Goal: Task Accomplishment & Management: Complete application form

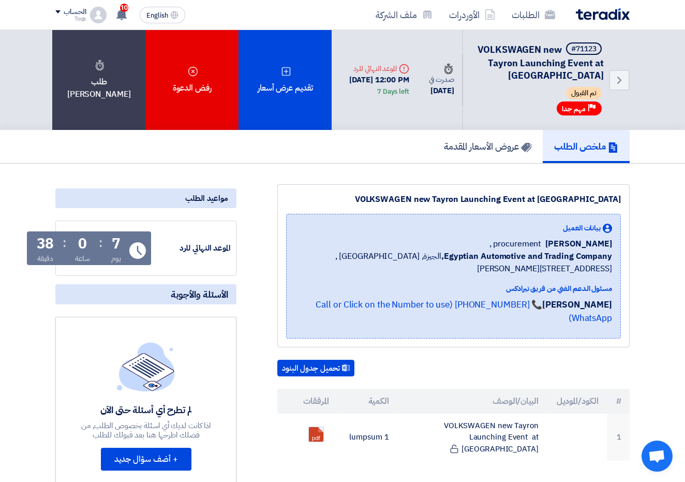
scroll to position [1, 0]
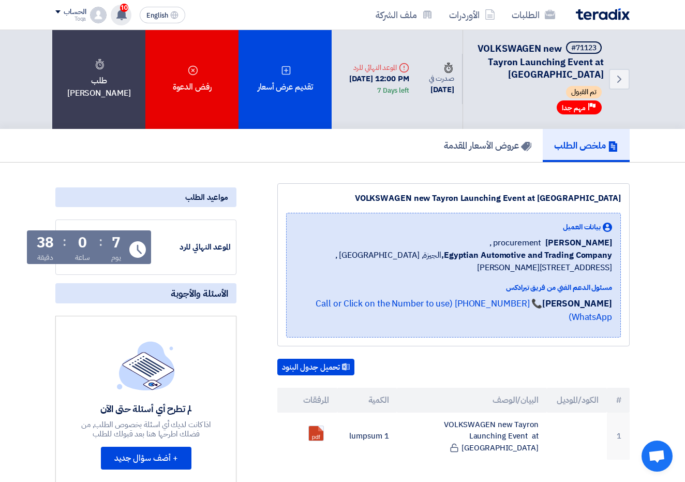
click at [121, 18] on use at bounding box center [121, 14] width 10 height 11
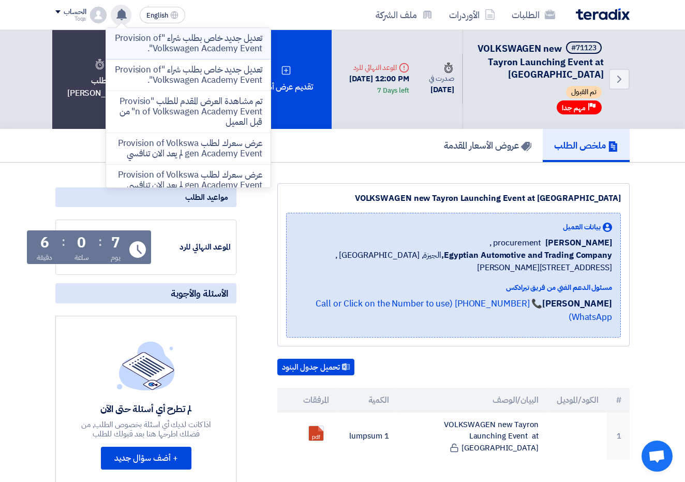
click at [176, 49] on p "تعديل جديد خاص بطلب شراء "Provision of Volkswagen Academy Event"." at bounding box center [188, 43] width 148 height 21
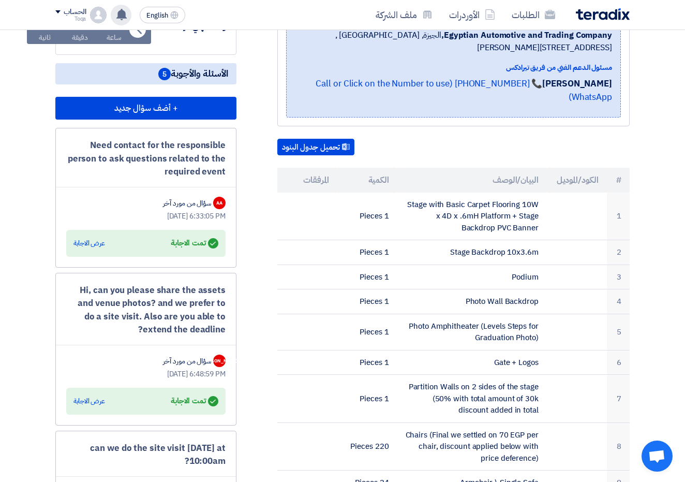
scroll to position [237, 0]
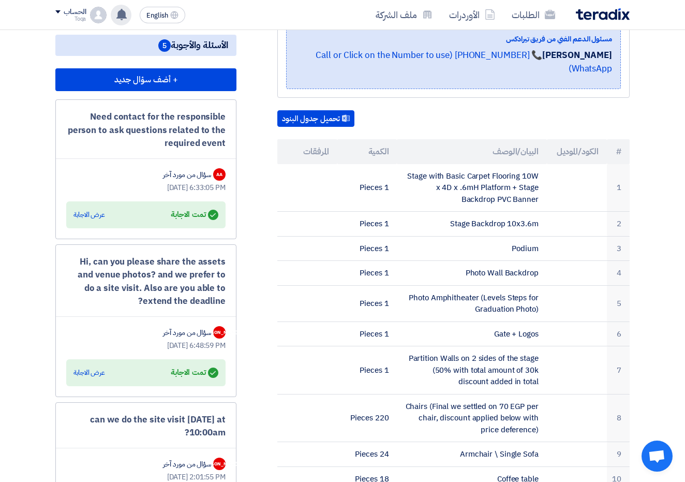
click at [193, 365] on div "Answered تمت الاجابة" at bounding box center [195, 372] width 48 height 14
click at [96, 365] on div "Answered تمت الاجابة عرض الاجابة" at bounding box center [145, 372] width 145 height 14
click at [87, 374] on div "عرض الاجابة" at bounding box center [89, 372] width 32 height 10
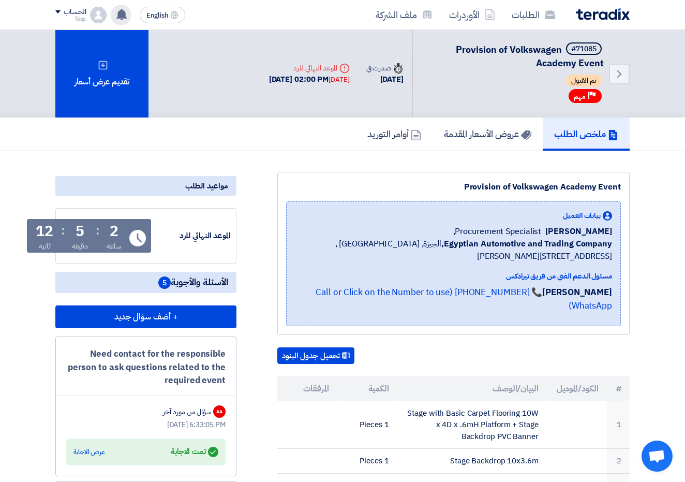
scroll to position [0, 0]
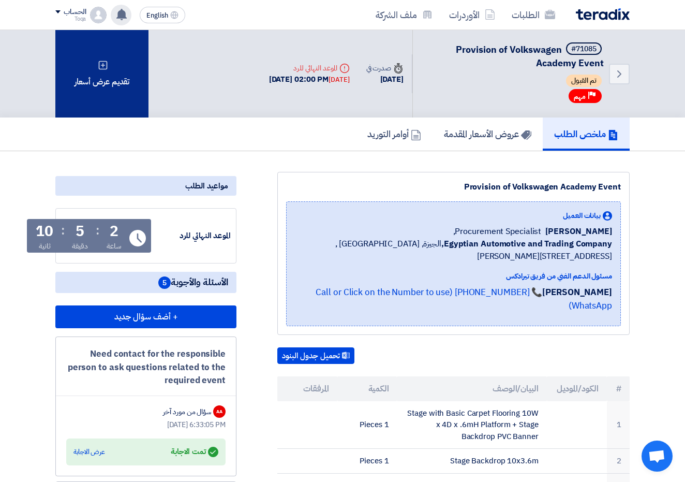
click at [120, 84] on div "تقديم عرض أسعار" at bounding box center [101, 73] width 93 height 87
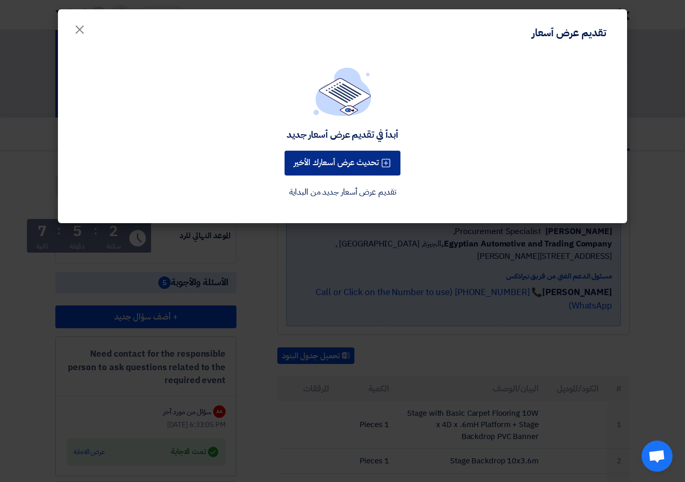
click at [349, 171] on button "تحديث عرض أسعارك الأخير" at bounding box center [343, 163] width 116 height 25
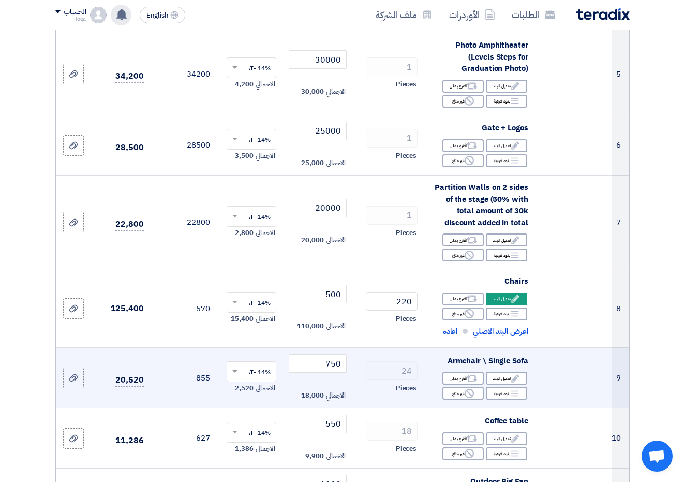
scroll to position [451, 0]
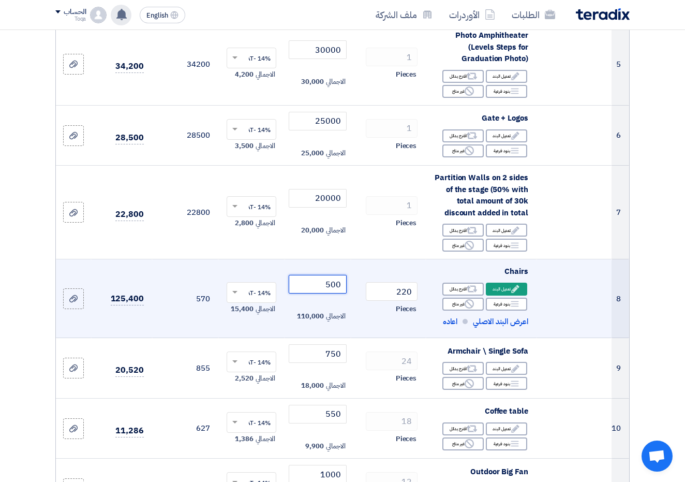
drag, startPoint x: 335, startPoint y: 288, endPoint x: 327, endPoint y: 288, distance: 7.2
click at [327, 288] on input "500" at bounding box center [318, 284] width 58 height 19
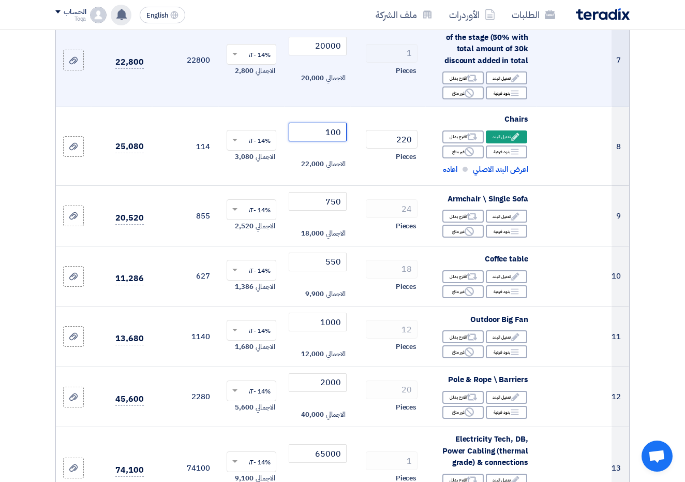
scroll to position [627, 0]
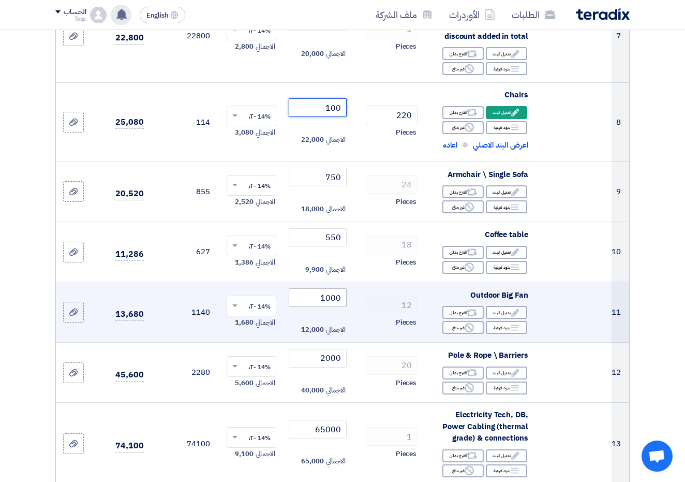
type input "100"
drag, startPoint x: 329, startPoint y: 303, endPoint x: 320, endPoint y: 301, distance: 9.7
click at [320, 301] on input "1000" at bounding box center [318, 297] width 58 height 19
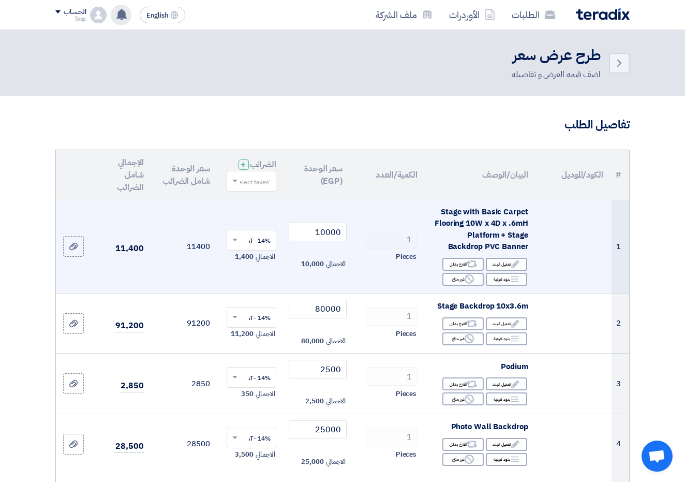
scroll to position [0, 0]
type input "800"
click at [242, 210] on td "14% -VAT × الاجمالي 1,400" at bounding box center [251, 247] width 66 height 94
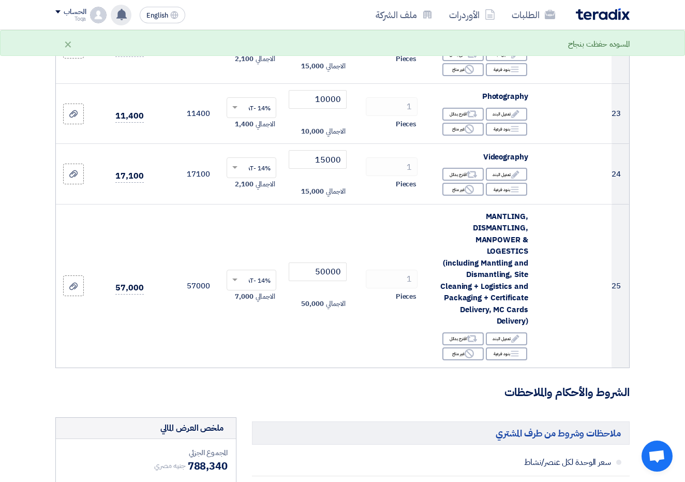
scroll to position [1931, 0]
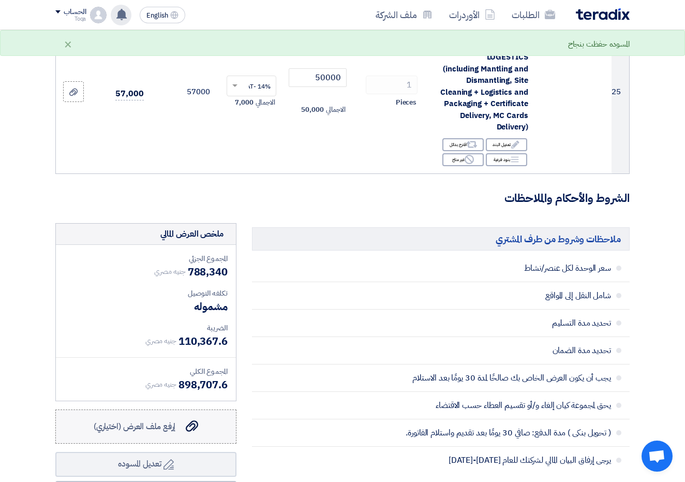
click at [203, 409] on label "إرفع ملف العرض (اختياري) إرفع ملف العرض (اختياري)" at bounding box center [145, 426] width 181 height 34
click at [0, 0] on input "إرفع ملف العرض (اختياري) إرفع ملف العرض (اختياري)" at bounding box center [0, 0] width 0 height 0
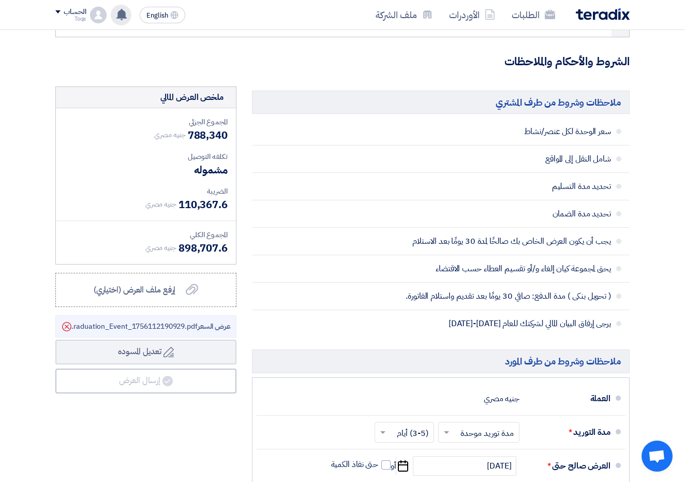
scroll to position [2151, 0]
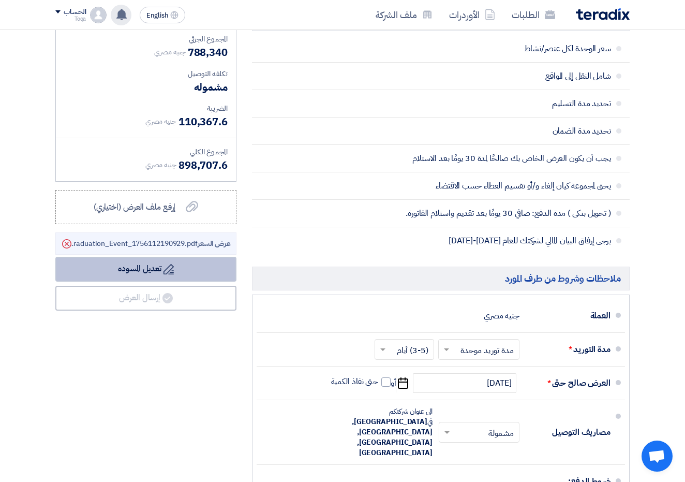
click at [181, 257] on button "Draft تعديل المسوده" at bounding box center [145, 269] width 181 height 25
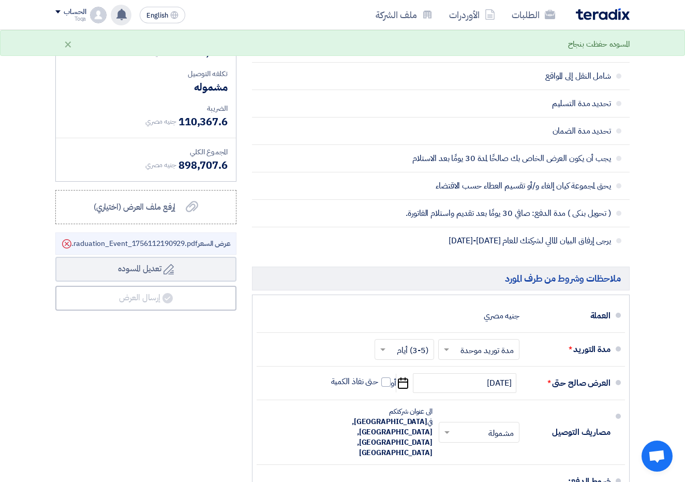
click at [163, 293] on icon at bounding box center [167, 298] width 10 height 10
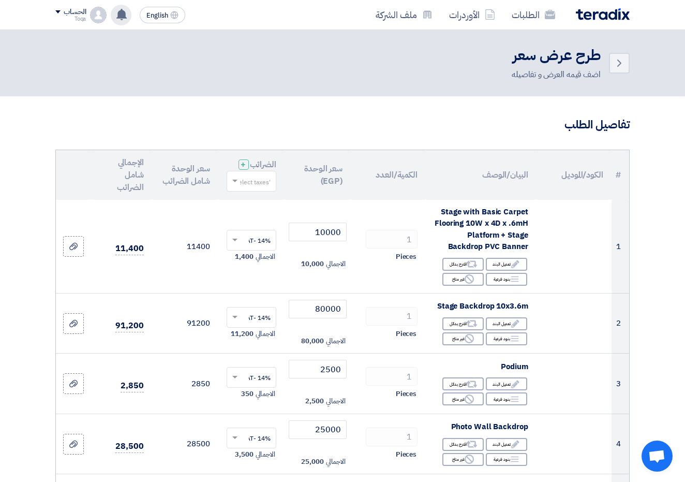
scroll to position [0, 0]
